Goal: Task Accomplishment & Management: Use online tool/utility

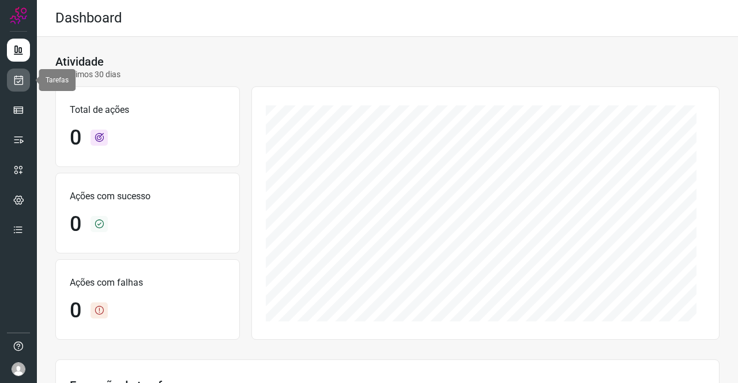
click at [13, 75] on icon at bounding box center [19, 80] width 12 height 12
click at [27, 78] on link at bounding box center [18, 80] width 23 height 23
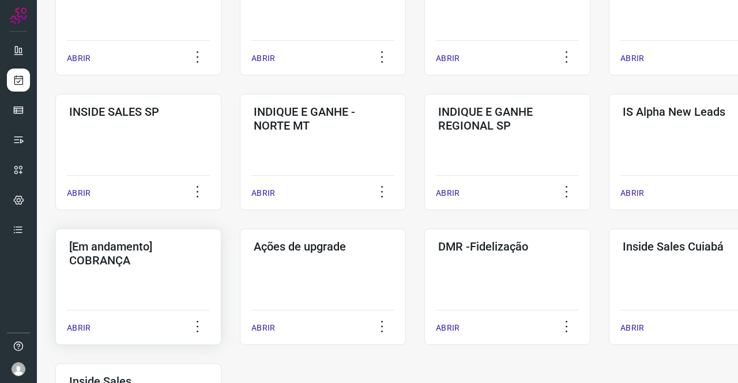
scroll to position [519, 0]
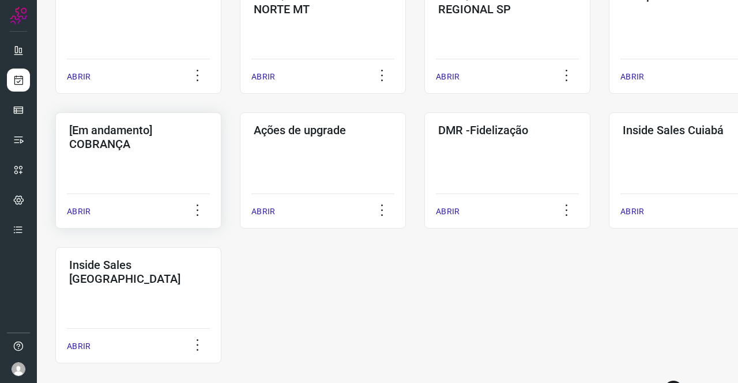
click at [140, 156] on div "[Em andamento] COBRANÇA ABRIR" at bounding box center [138, 170] width 166 height 116
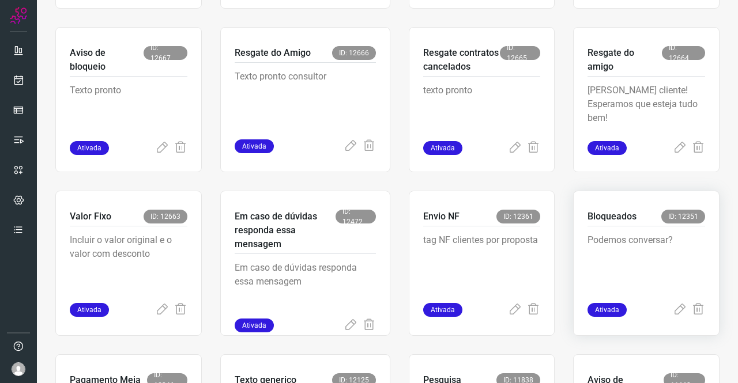
scroll to position [507, 0]
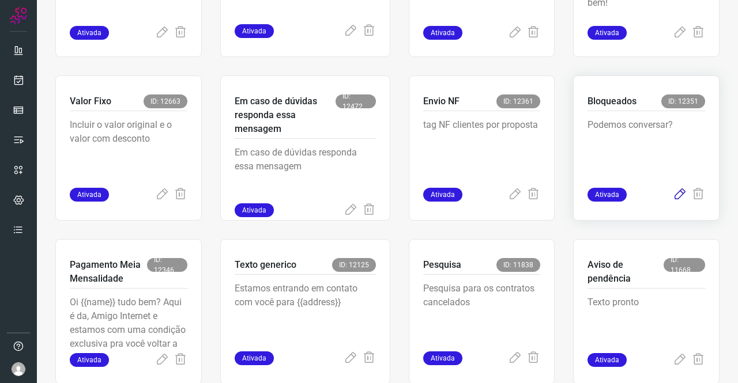
click at [672, 195] on icon at bounding box center [679, 195] width 14 height 14
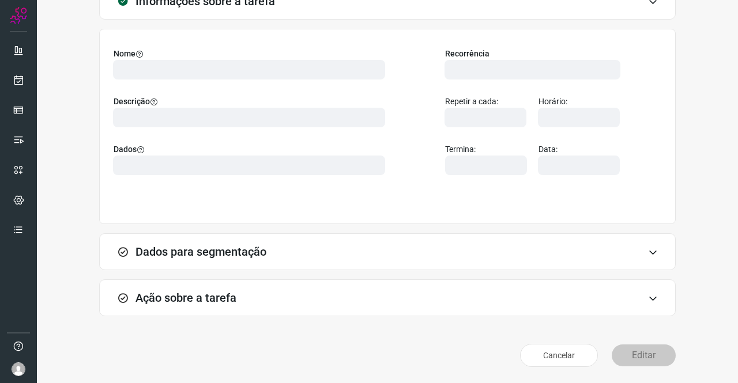
scroll to position [66, 0]
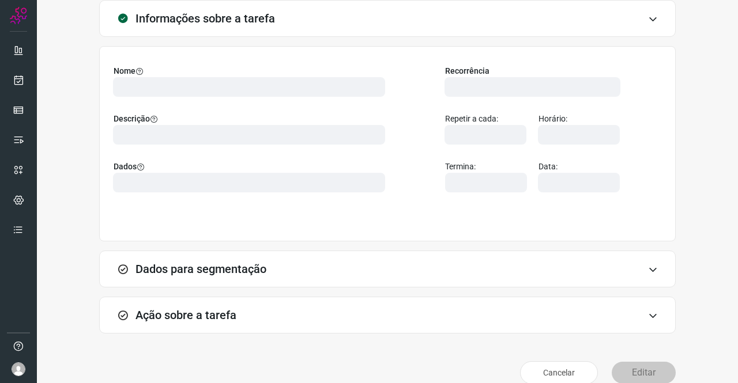
type input "569901"
type input "420621"
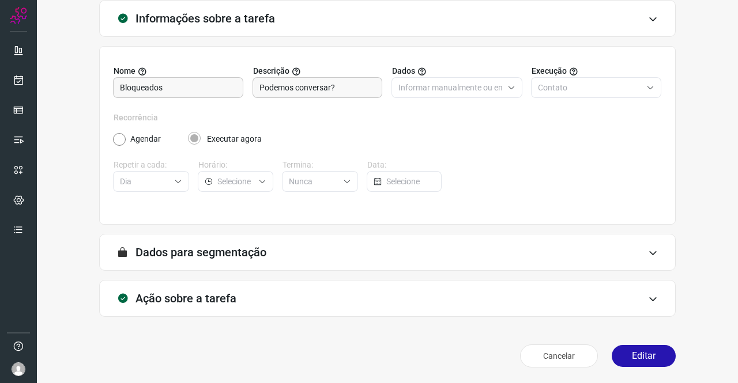
click at [195, 297] on h3 "Ação sobre a tarefa" at bounding box center [185, 299] width 101 height 14
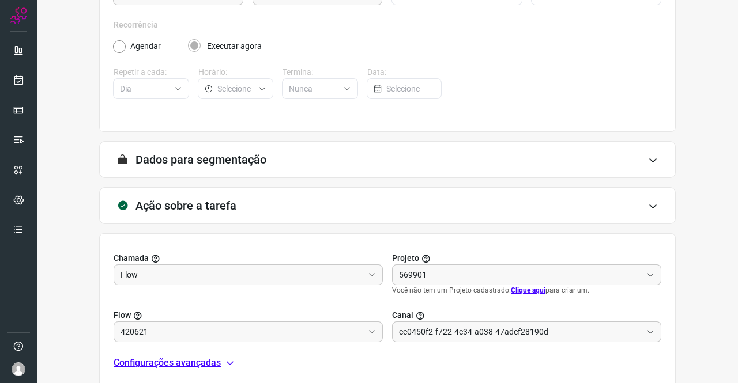
scroll to position [248, 0]
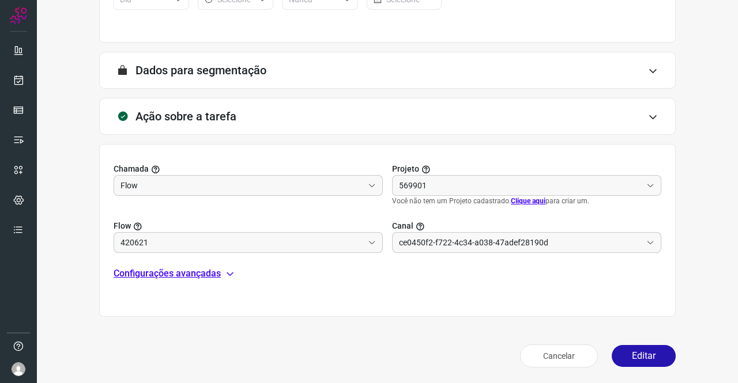
click at [186, 274] on p "Configurações avançadas" at bounding box center [167, 274] width 107 height 14
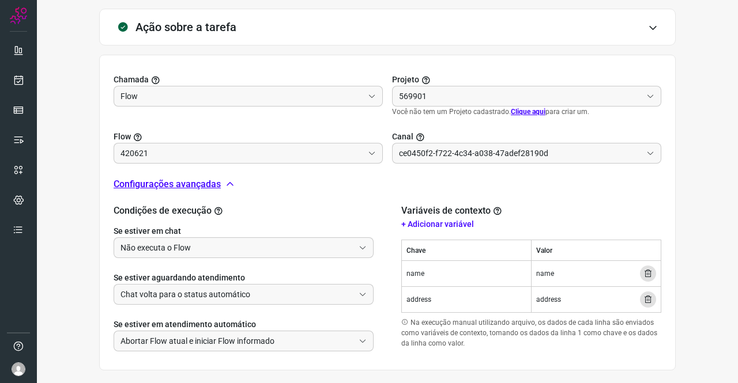
scroll to position [391, 0]
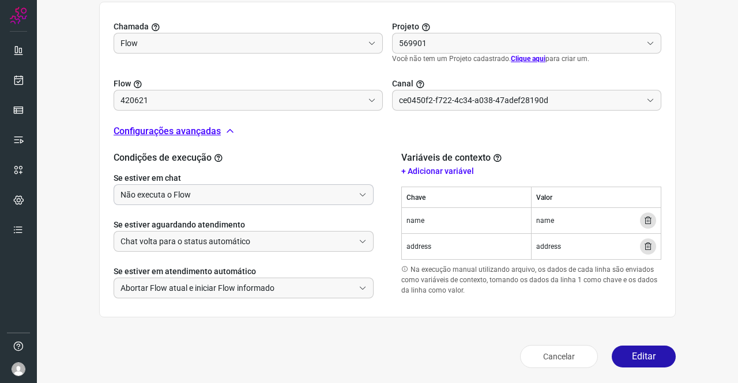
type input "Amigo 0800"
click at [211, 190] on input "Não executa o Flow" at bounding box center [236, 195] width 233 height 20
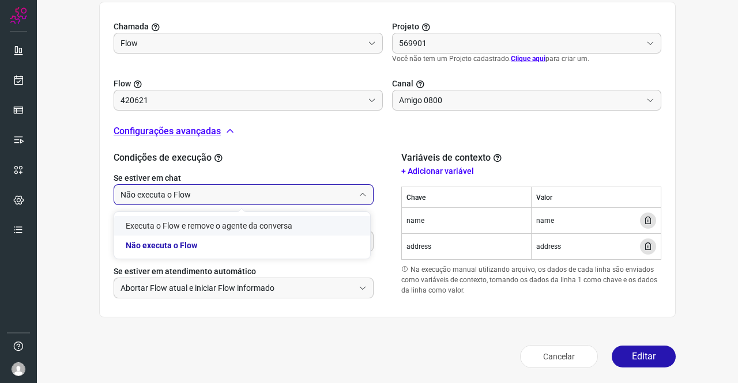
click at [183, 221] on li "Executa o Flow e remove o agente da conversa" at bounding box center [242, 226] width 256 height 20
type input "Executa o Flow e remove o agente da conversa"
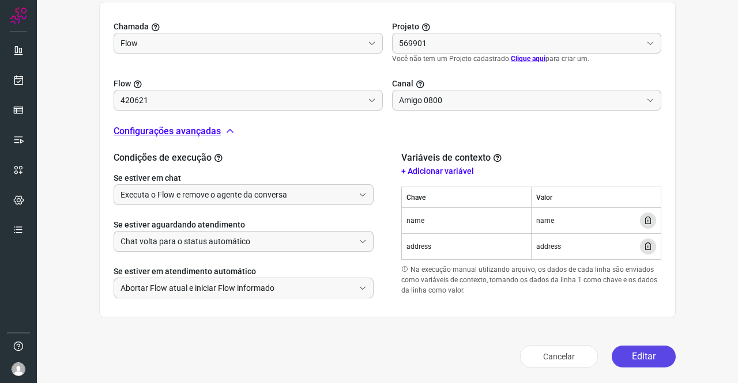
click at [633, 353] on button "Editar" at bounding box center [643, 357] width 64 height 22
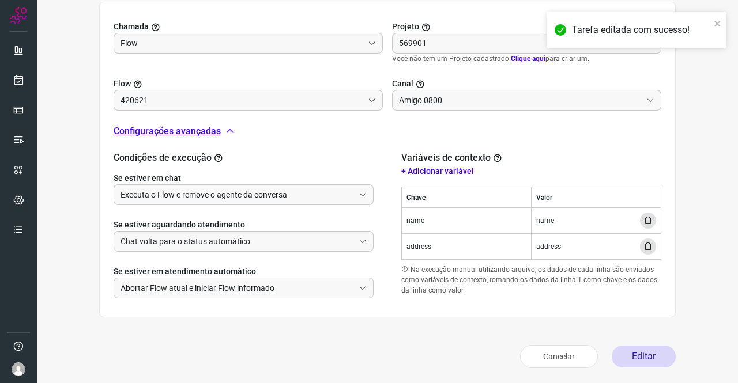
scroll to position [210, 0]
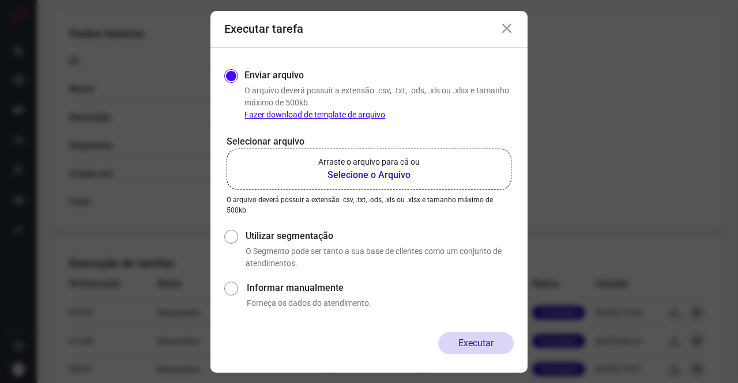
click at [388, 173] on b "Selecione o Arquivo" at bounding box center [368, 175] width 101 height 14
click at [0, 0] on input "Arraste o arquivo para cá ou Selecione o Arquivo" at bounding box center [0, 0] width 0 height 0
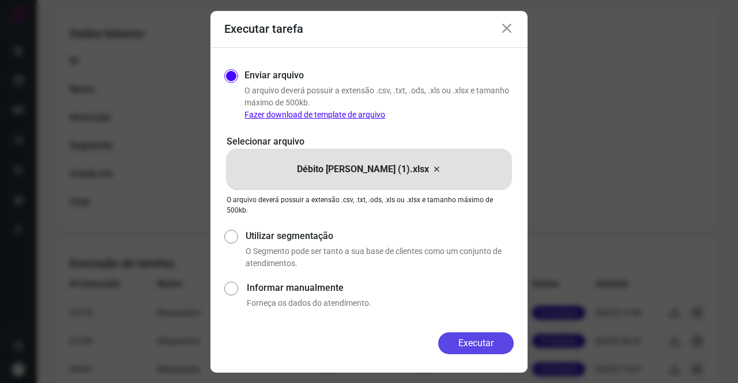
click at [471, 338] on button "Executar" at bounding box center [475, 344] width 75 height 22
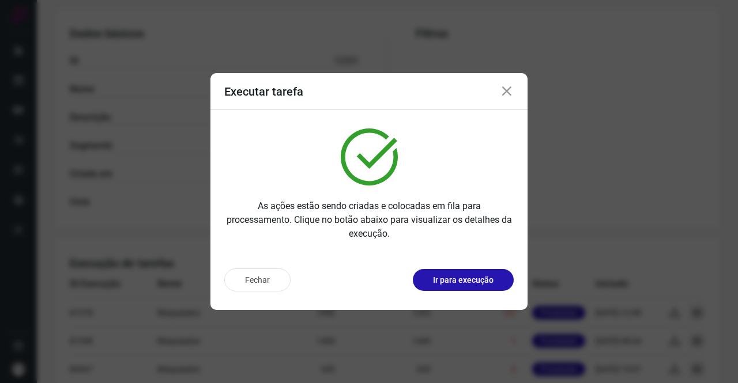
click at [505, 96] on icon at bounding box center [507, 92] width 14 height 14
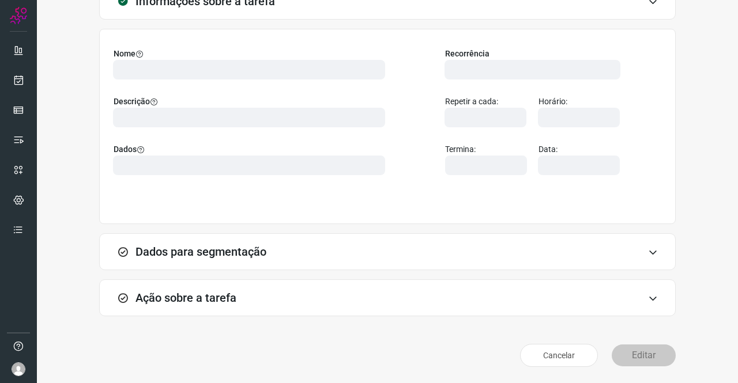
scroll to position [66, 0]
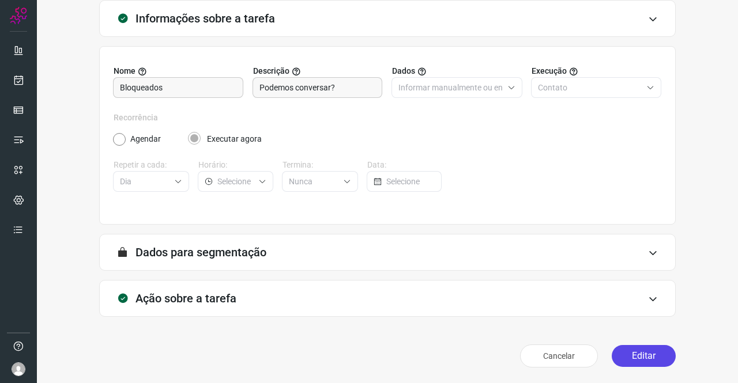
click at [632, 352] on button "Editar" at bounding box center [643, 356] width 64 height 22
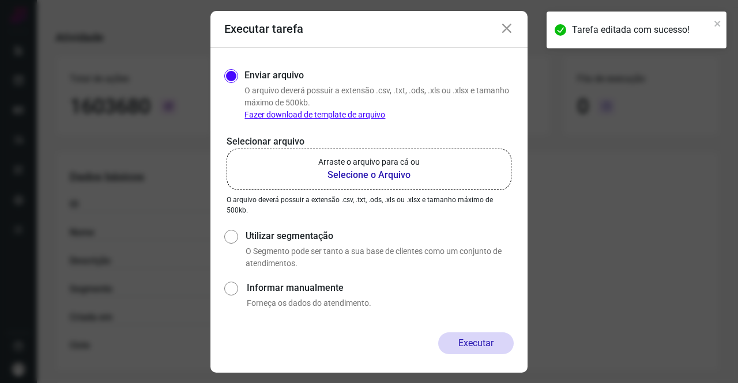
click at [349, 176] on b "Selecione o Arquivo" at bounding box center [368, 175] width 101 height 14
click at [0, 0] on input "Arraste o arquivo para cá ou Selecione o Arquivo" at bounding box center [0, 0] width 0 height 0
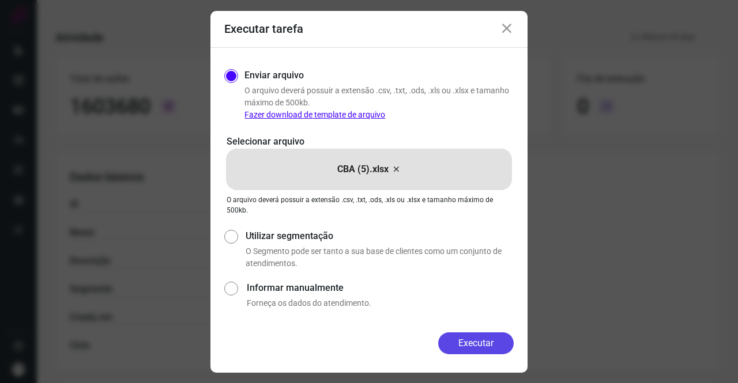
click at [477, 338] on button "Executar" at bounding box center [475, 344] width 75 height 22
